Goal: Task Accomplishment & Management: Complete application form

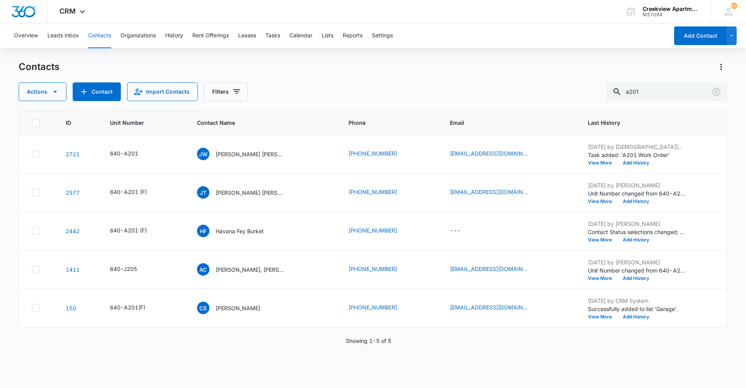
click at [228, 266] on div "ID Unit Number Contact Name Phone Email Last History 2721 640-A201 [PERSON_NAME…" at bounding box center [373, 243] width 709 height 267
click at [397, 266] on div "Contacts Actions Contact Import Contacts Filters a201 ID Unit Number Contact Na…" at bounding box center [373, 224] width 709 height 326
click at [397, 266] on div "ID Unit Number Contact Name Phone Email Last History 2721 640-A201 [PERSON_NAME…" at bounding box center [373, 243] width 709 height 267
click at [397, 94] on input "a201" at bounding box center [666, 91] width 121 height 19
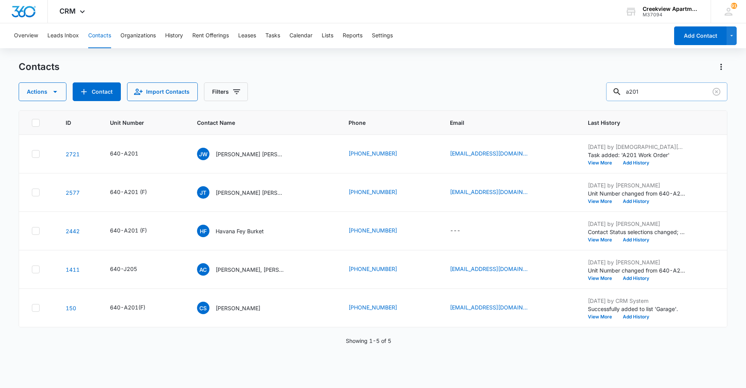
click at [397, 94] on input "a201" at bounding box center [666, 91] width 121 height 19
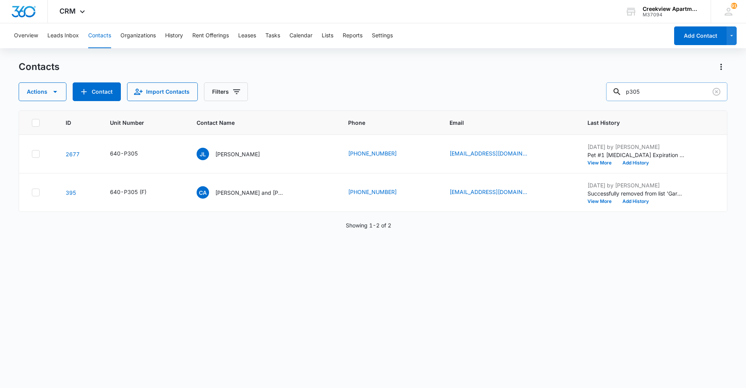
click at [397, 89] on input "p305" at bounding box center [666, 91] width 121 height 19
click at [201, 266] on div "ID Unit Number Contact Name Phone Email Last History 2519 640-P304 [PERSON_NAME…" at bounding box center [373, 243] width 709 height 267
click at [397, 266] on div "ID Unit Number Contact Name Phone Email Last History 2519 640-P304 [PERSON_NAME…" at bounding box center [373, 243] width 709 height 267
click at [268, 266] on div "ID Unit Number Contact Name Phone Email Last History 2519 640-P304 [PERSON_NAME…" at bounding box center [373, 243] width 709 height 267
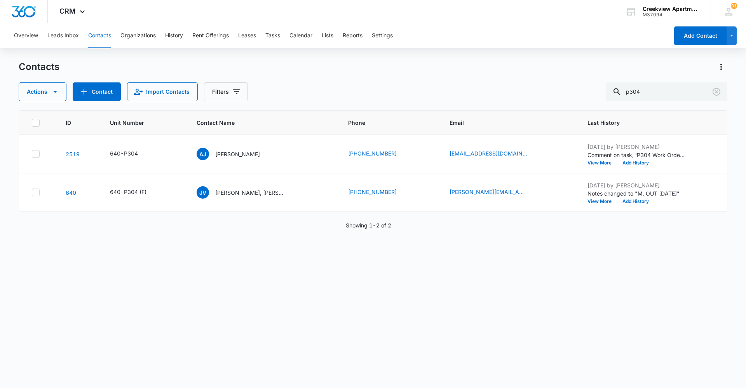
click at [280, 266] on div "ID Unit Number Contact Name Phone Email Last History 2519 640-P304 [PERSON_NAME…" at bounding box center [373, 243] width 709 height 267
click at [259, 266] on div "ID Unit Number Contact Name Phone Email Last History 2519 640-P304 [PERSON_NAME…" at bounding box center [373, 243] width 709 height 267
click at [105, 37] on button "Contacts" at bounding box center [99, 35] width 23 height 25
drag, startPoint x: 675, startPoint y: 91, endPoint x: 619, endPoint y: 97, distance: 55.5
click at [397, 97] on div "p304" at bounding box center [666, 91] width 121 height 19
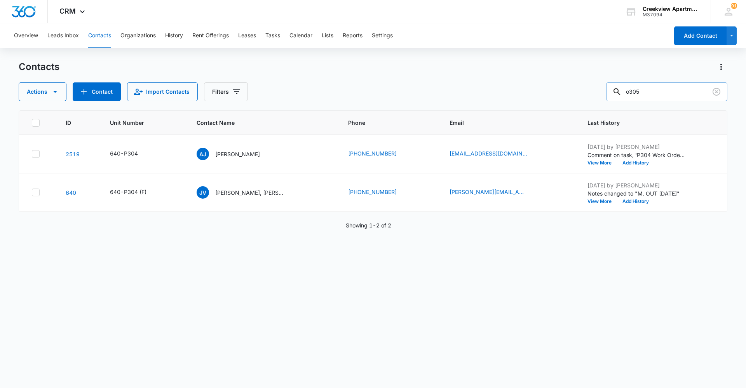
type input "o305"
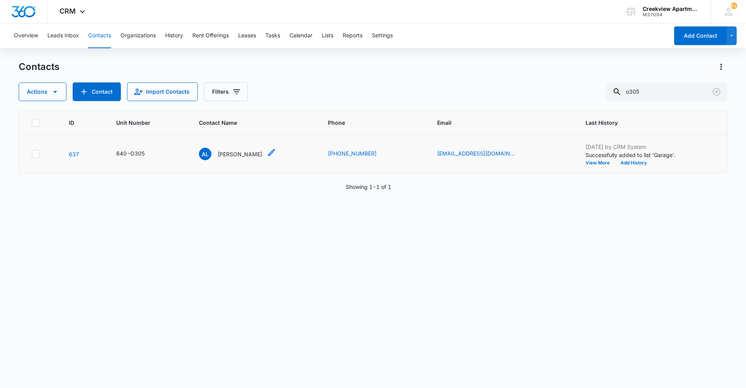
click at [262, 154] on div "[PERSON_NAME]" at bounding box center [237, 154] width 77 height 12
click at [244, 152] on p "[PERSON_NAME]" at bounding box center [240, 154] width 45 height 8
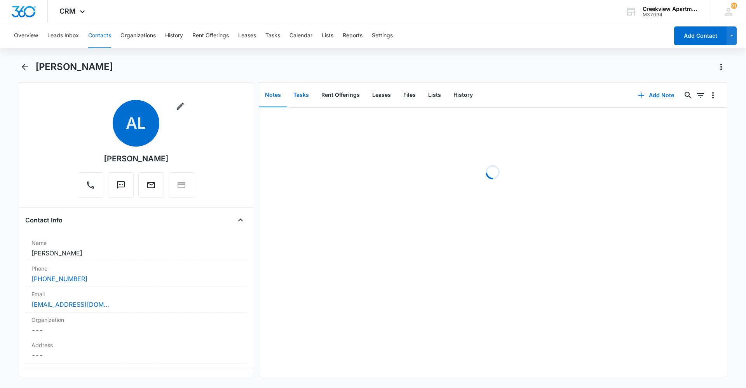
click at [311, 96] on button "Tasks" at bounding box center [301, 95] width 28 height 24
click at [397, 91] on button "Add Task" at bounding box center [656, 95] width 51 height 19
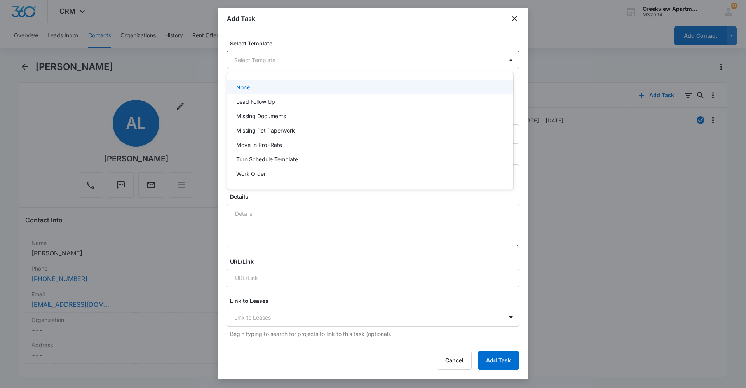
click at [368, 59] on body "CRM Apps Reputation Websites Forms CRM Email Social Content Ads Intelligence Fi…" at bounding box center [373, 194] width 746 height 388
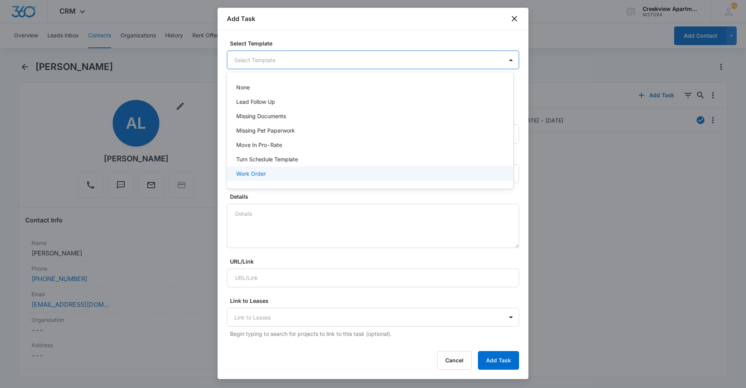
click at [292, 174] on div "Work Order" at bounding box center [369, 173] width 266 height 8
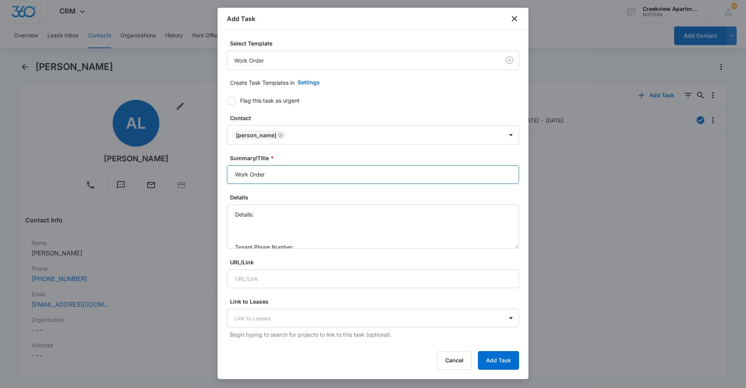
click at [233, 179] on input "Work Order" at bounding box center [373, 174] width 292 height 19
type input "O305 Work Order"
click at [281, 204] on div "Details Details: Tenant Phone Number: Call Before:" at bounding box center [373, 221] width 292 height 56
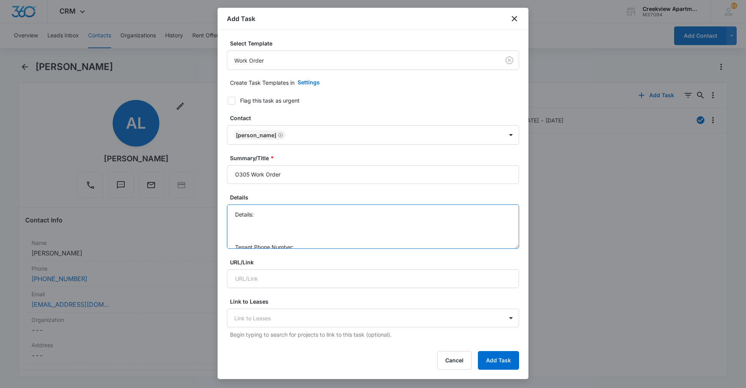
click at [285, 208] on textarea "Details: Tenant Phone Number: Call Before:" at bounding box center [373, 226] width 292 height 44
click at [323, 223] on textarea "Details: dryer not working, Tenant Phone Number: Call Before:" at bounding box center [373, 226] width 292 height 44
click at [332, 216] on textarea "Details: dryer not working, Tenant Phone Number: [PHONE_NUMBER] Call Before:" at bounding box center [373, 226] width 292 height 44
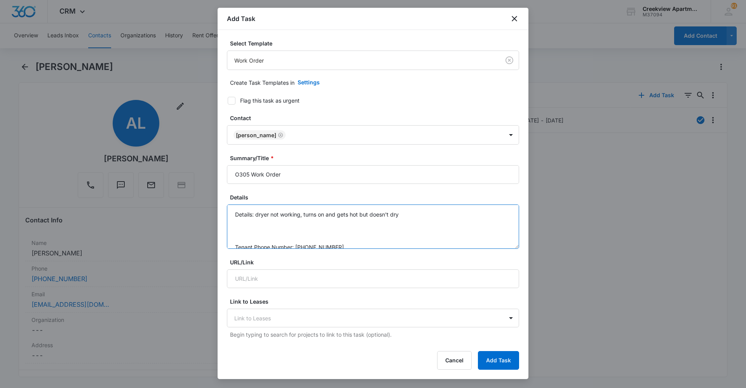
scroll to position [24, 0]
click at [322, 238] on textarea "Details: dryer not working, turns on and gets hot but doesn't dry Tenant Phone …" at bounding box center [373, 226] width 292 height 44
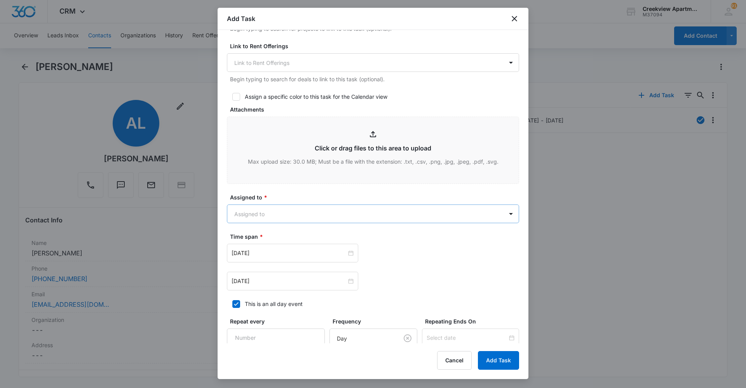
scroll to position [311, 0]
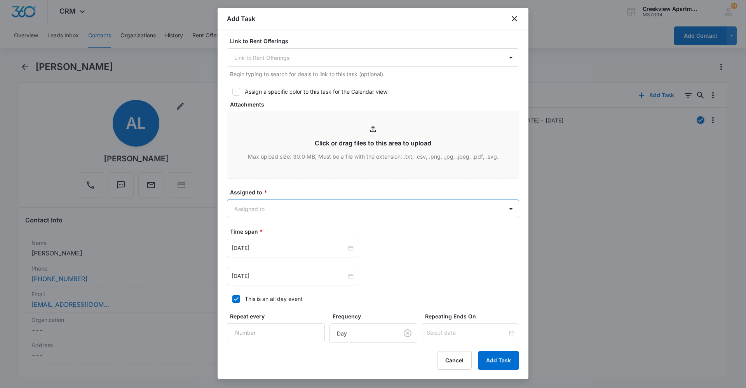
type textarea "Details: dryer not working, turns on and gets hot but doesn't dry Tenant Phone …"
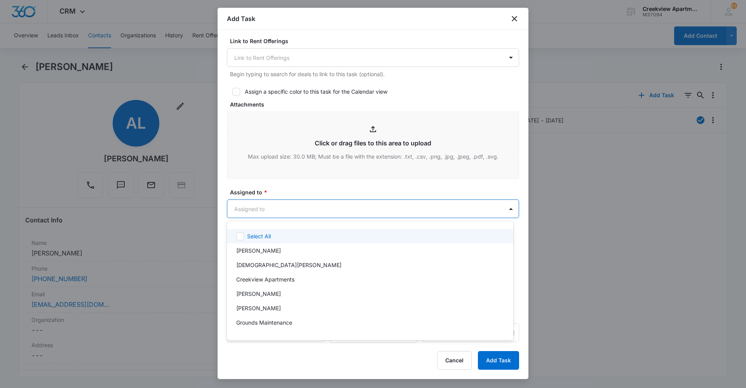
drag, startPoint x: 345, startPoint y: 202, endPoint x: 342, endPoint y: 218, distance: 17.1
click at [345, 201] on body "CRM Apps Reputation Websites Forms CRM Email Social Content Ads Intelligence Fi…" at bounding box center [373, 194] width 746 height 388
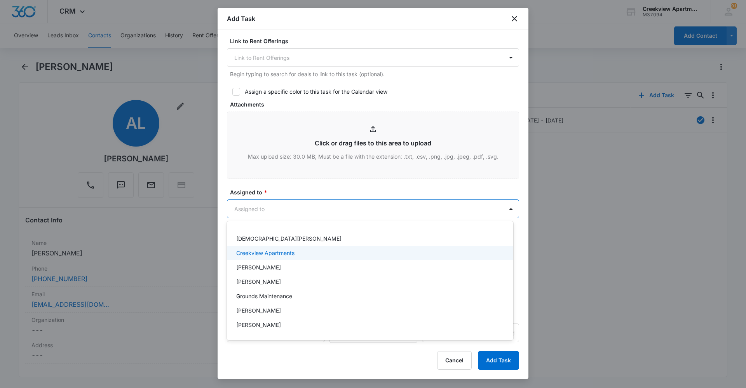
scroll to position [78, 0]
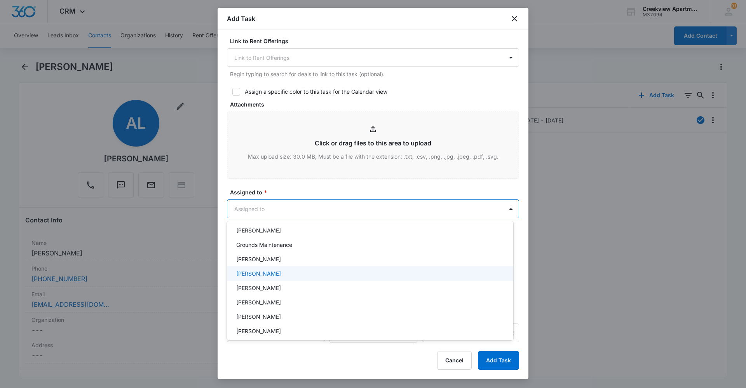
click at [289, 266] on div "[PERSON_NAME]" at bounding box center [370, 273] width 286 height 14
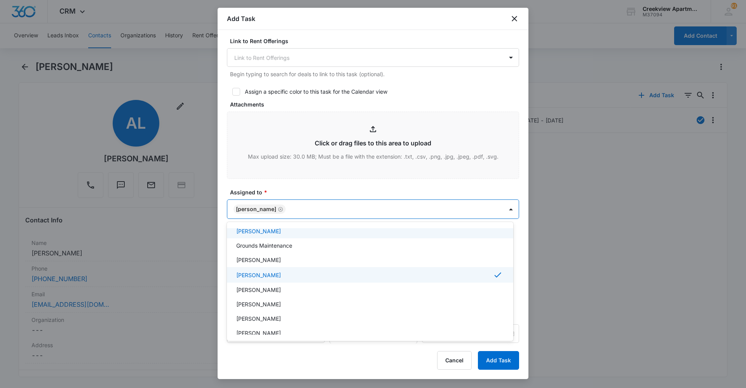
click at [323, 179] on div at bounding box center [373, 194] width 746 height 388
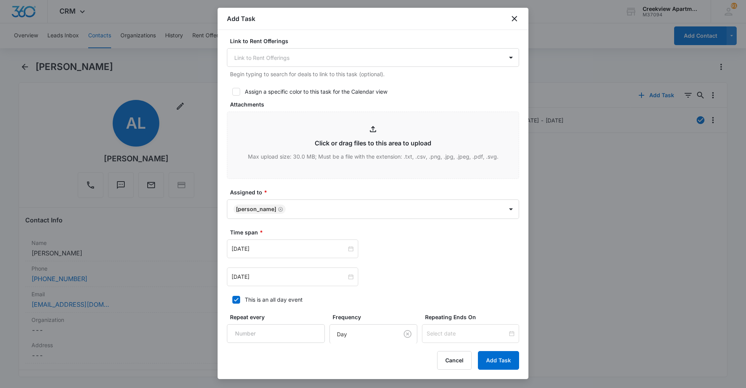
scroll to position [350, 0]
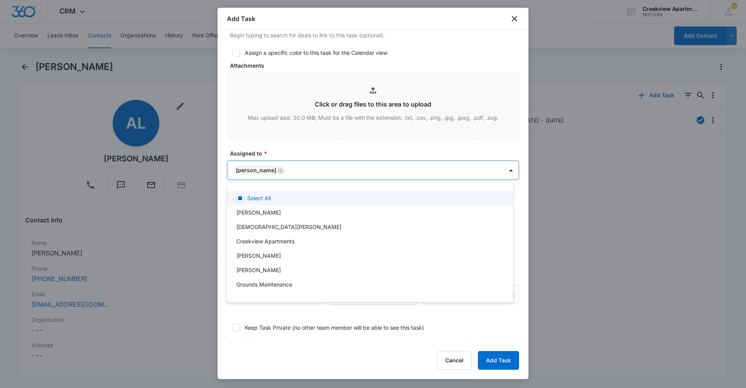
click at [343, 171] on body "CRM Apps Reputation Websites Forms CRM Email Social Content Ads Intelligence Fi…" at bounding box center [373, 194] width 746 height 388
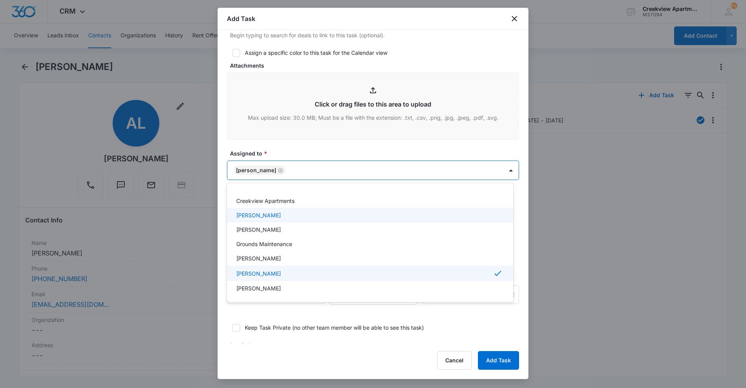
scroll to position [78, 0]
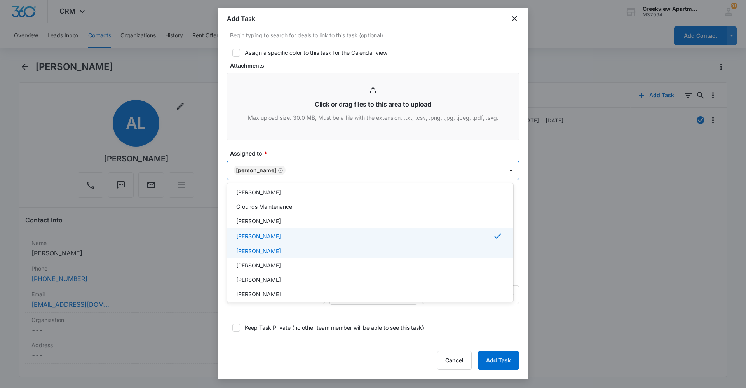
click at [305, 261] on div "[PERSON_NAME]" at bounding box center [370, 265] width 286 height 14
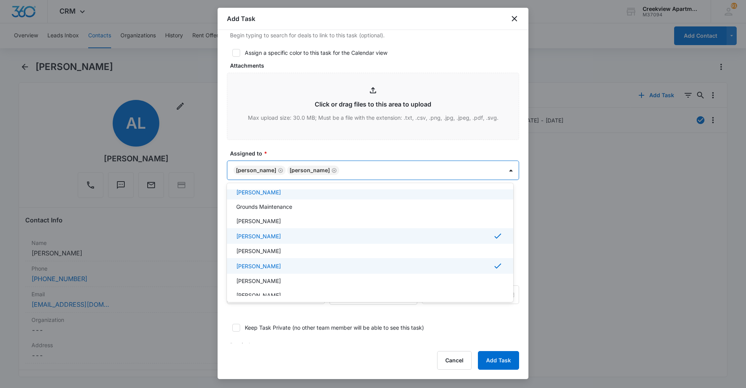
click at [345, 153] on div at bounding box center [373, 194] width 746 height 388
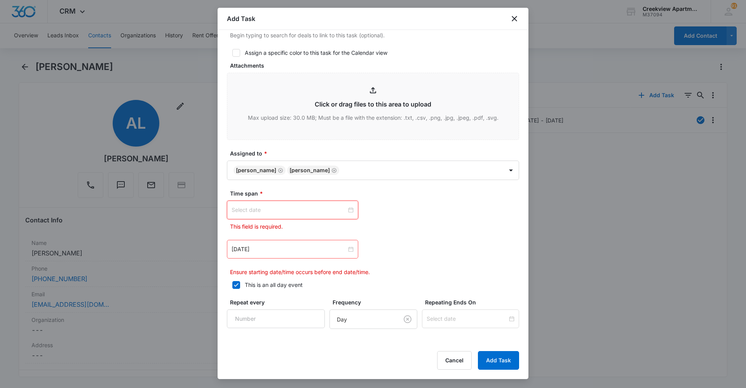
click at [323, 209] on input at bounding box center [289, 210] width 115 height 9
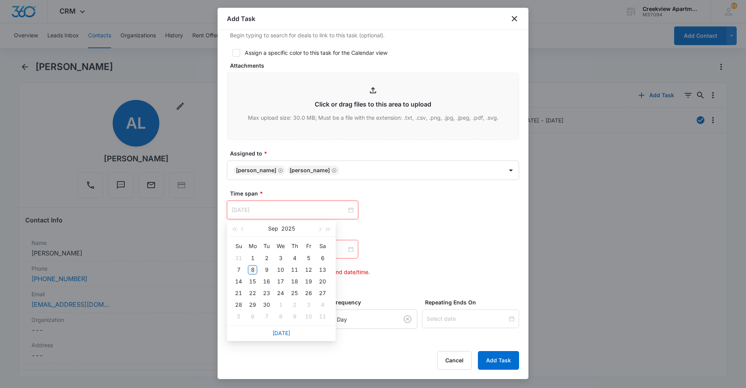
type input "[DATE]"
click at [254, 266] on div "8" at bounding box center [252, 269] width 9 height 9
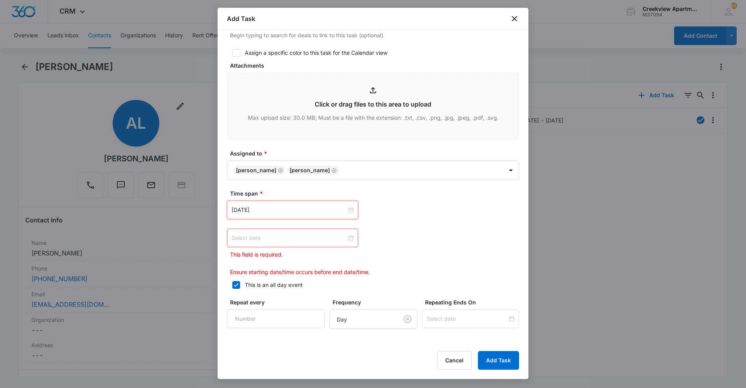
click at [328, 239] on input at bounding box center [289, 238] width 115 height 9
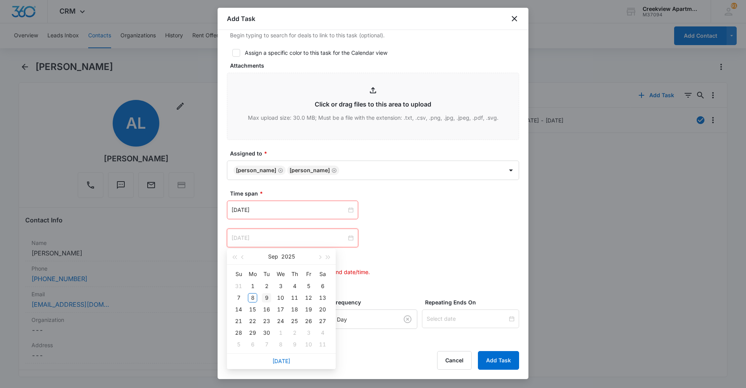
type input "[DATE]"
click at [270, 266] on div "9" at bounding box center [266, 297] width 9 height 9
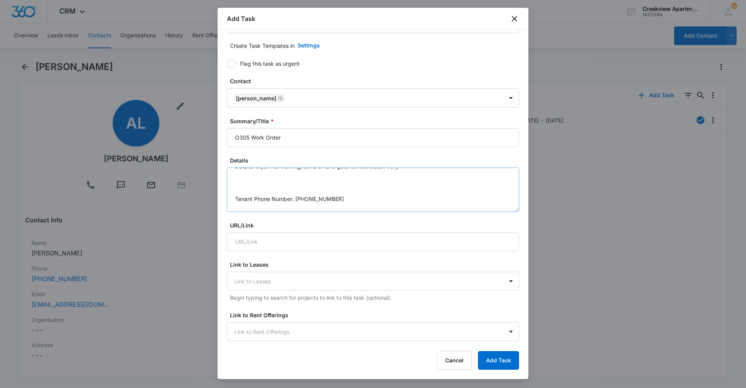
scroll to position [0, 0]
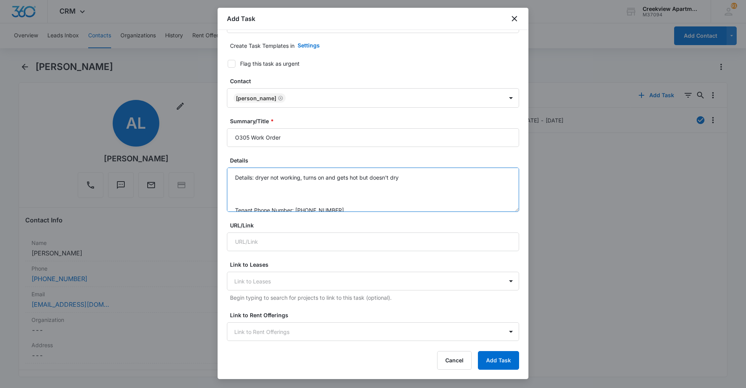
click at [397, 178] on textarea "Details: dryer not working, turns on and gets hot but doesn't dry Tenant Phone …" at bounding box center [373, 189] width 292 height 44
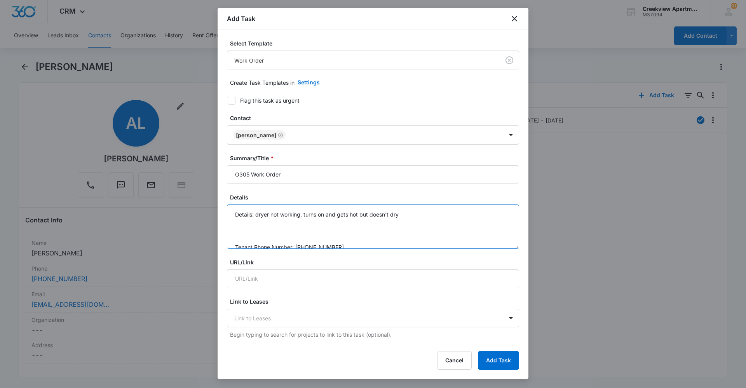
click at [397, 215] on textarea "Details: dryer not working, turns on and gets hot but doesn't dry Tenant Phone …" at bounding box center [373, 226] width 292 height 44
type textarea "Details: dryer not working, turns on and gets hot but doesn't dry 2 bulbs burnt…"
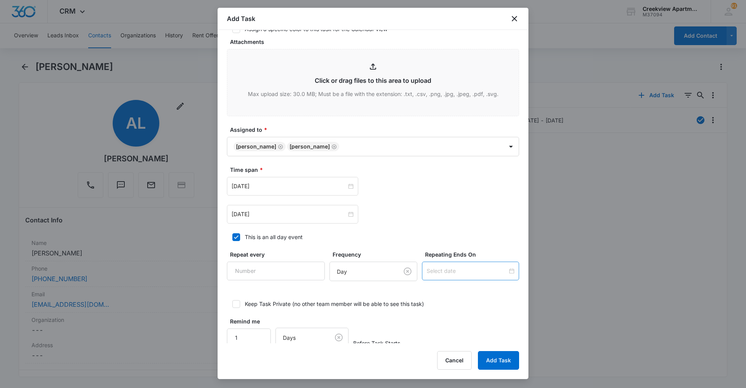
scroll to position [387, 0]
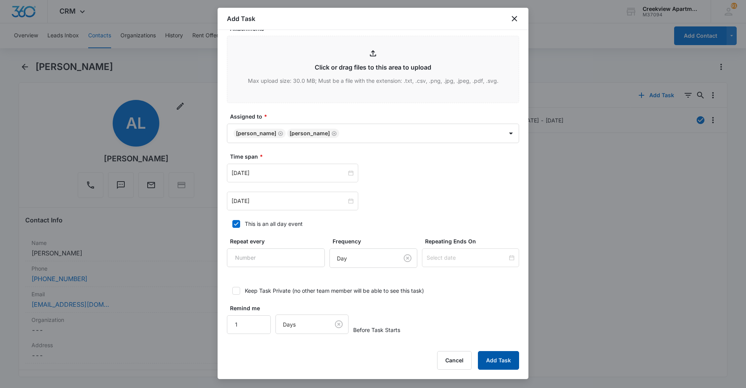
click at [397, 266] on button "Add Task" at bounding box center [498, 360] width 41 height 19
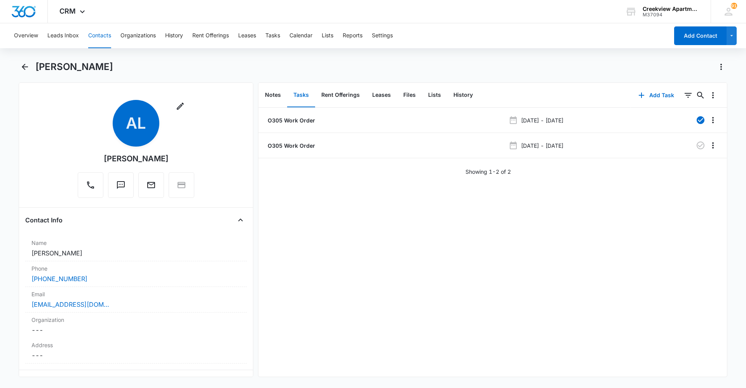
click at [88, 40] on div "Overview Leads Inbox Contacts Organizations History Rent Offerings Leases Tasks…" at bounding box center [338, 35] width 659 height 25
click at [94, 40] on button "Contacts" at bounding box center [99, 35] width 23 height 25
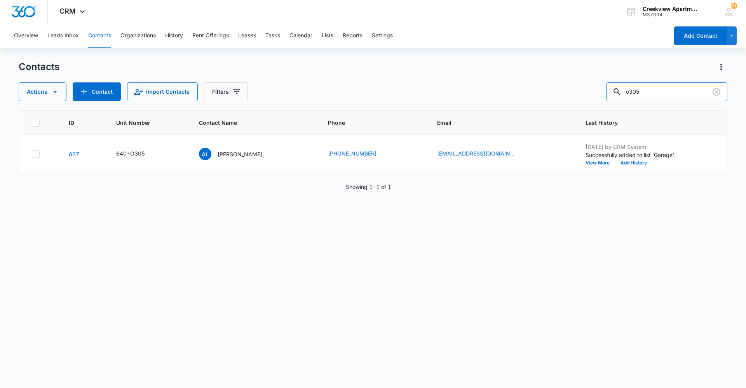
drag, startPoint x: 631, startPoint y: 92, endPoint x: 606, endPoint y: 92, distance: 25.6
click at [397, 92] on div "Actions Contact Import Contacts Filters o305" at bounding box center [373, 91] width 709 height 19
type input "d103"
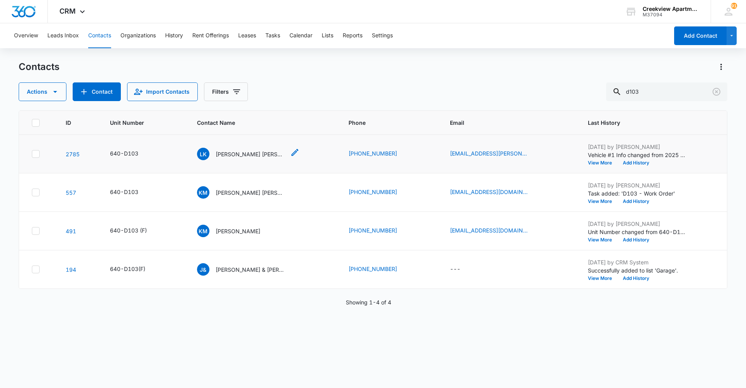
click at [233, 153] on p "[PERSON_NAME] [PERSON_NAME] and [PERSON_NAME]" at bounding box center [251, 154] width 70 height 8
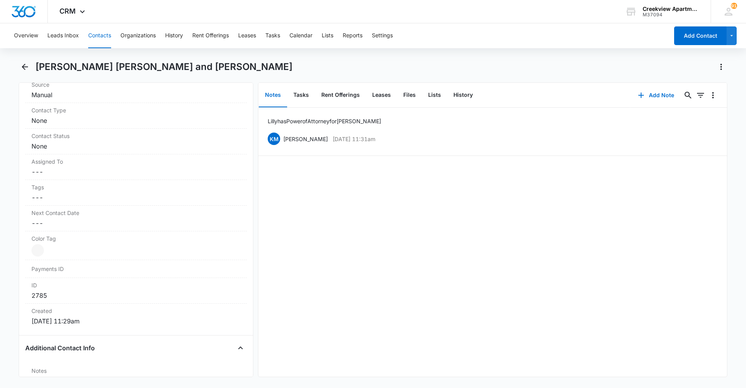
scroll to position [427, 0]
